Goal: Transaction & Acquisition: Purchase product/service

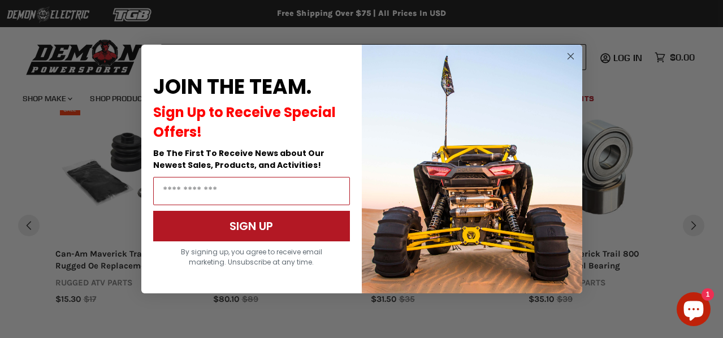
scroll to position [1009, 0]
